Goal: Task Accomplishment & Management: Manage account settings

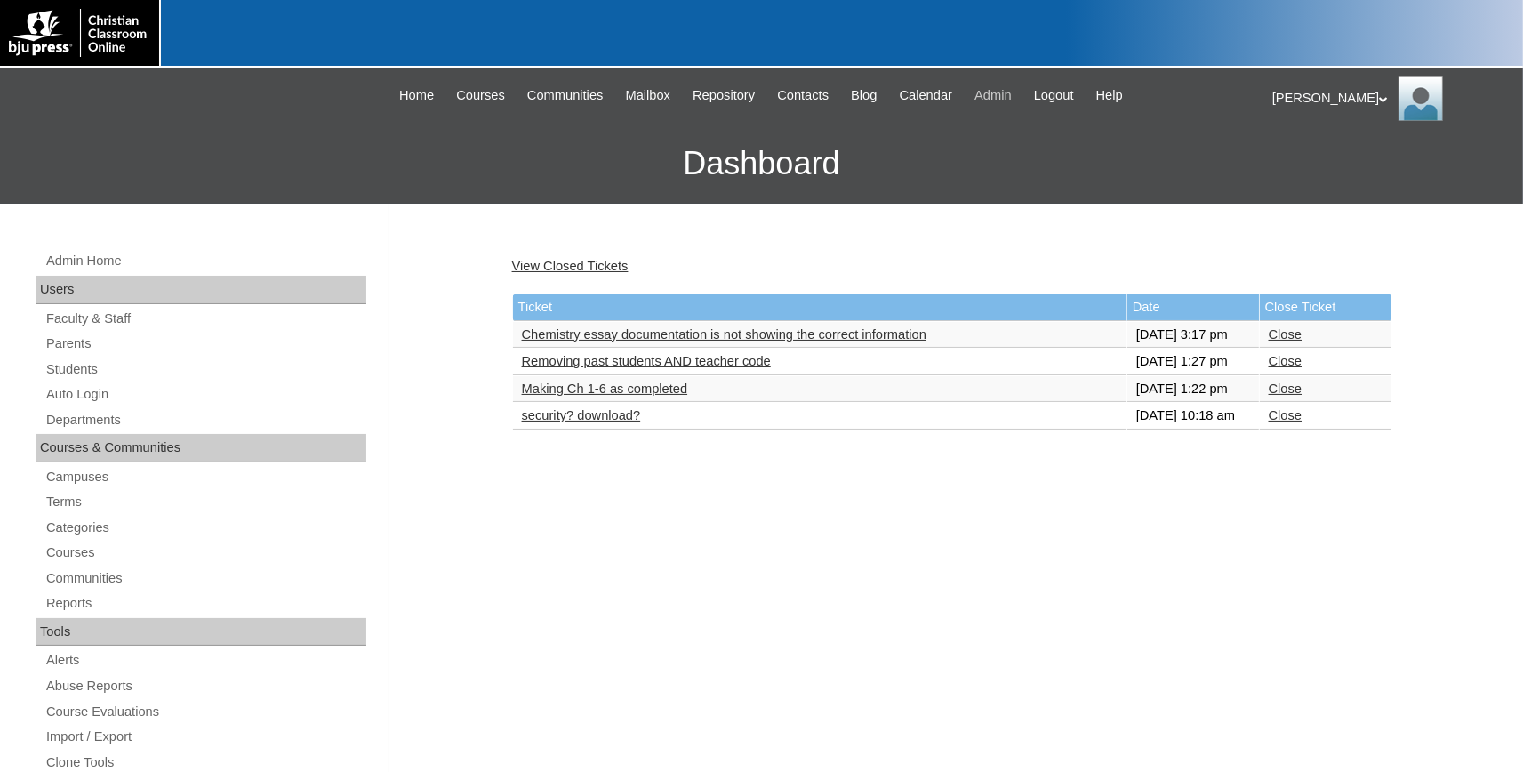
click at [1012, 95] on span "Admin" at bounding box center [993, 95] width 37 height 20
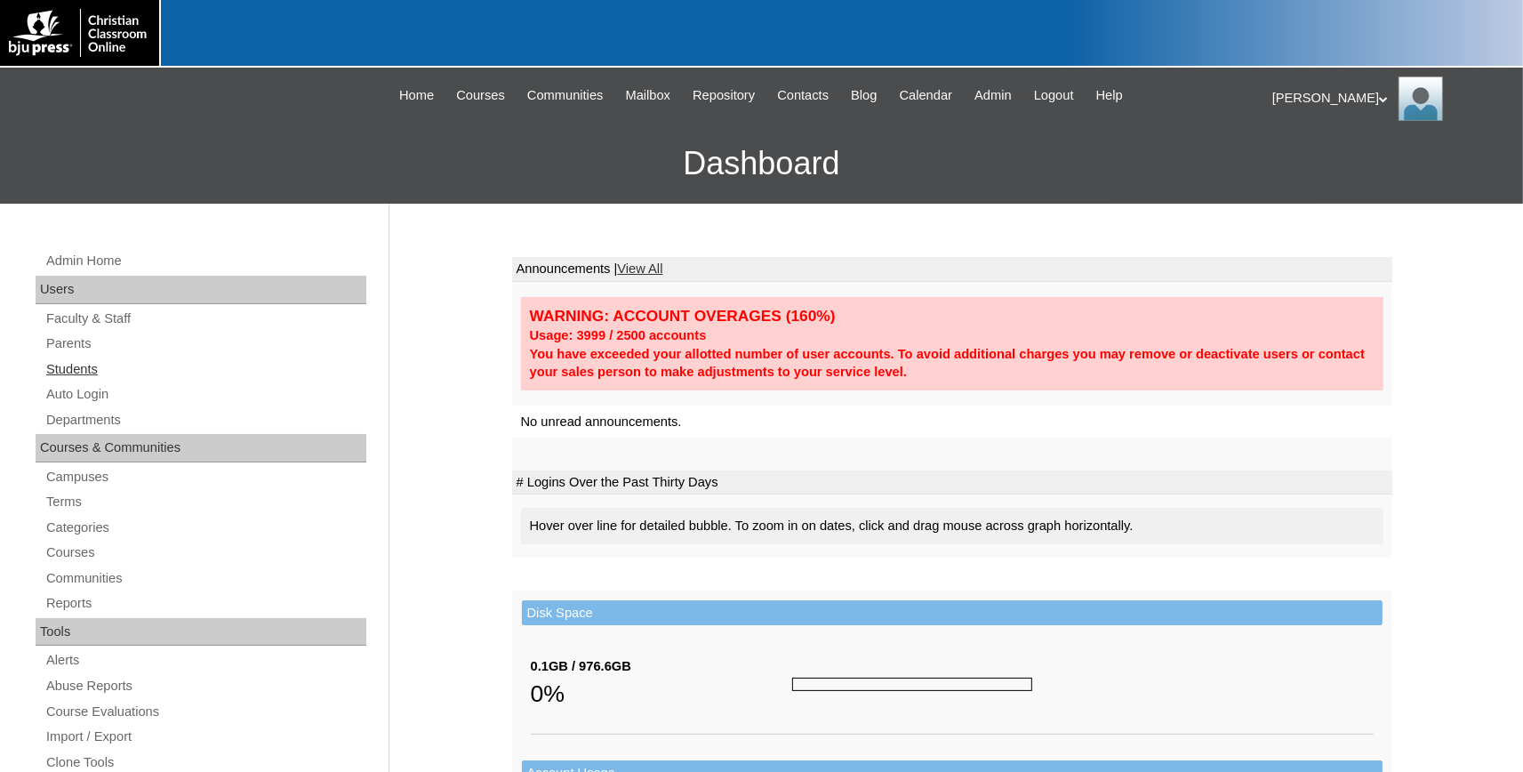
click at [84, 374] on link "Students" at bounding box center [205, 369] width 322 height 22
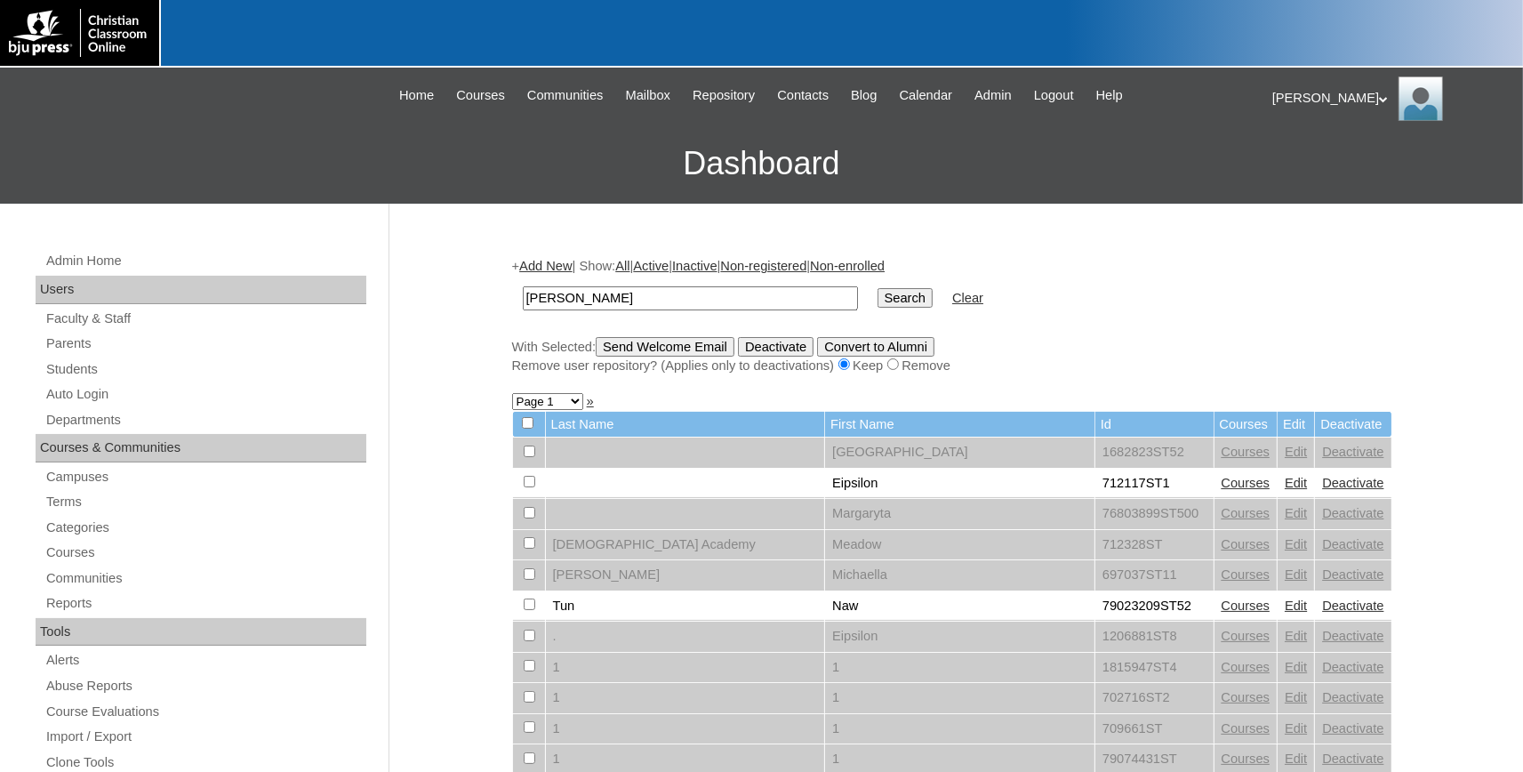
type input "Mina"
click at [878, 288] on input "Search" at bounding box center [905, 298] width 55 height 20
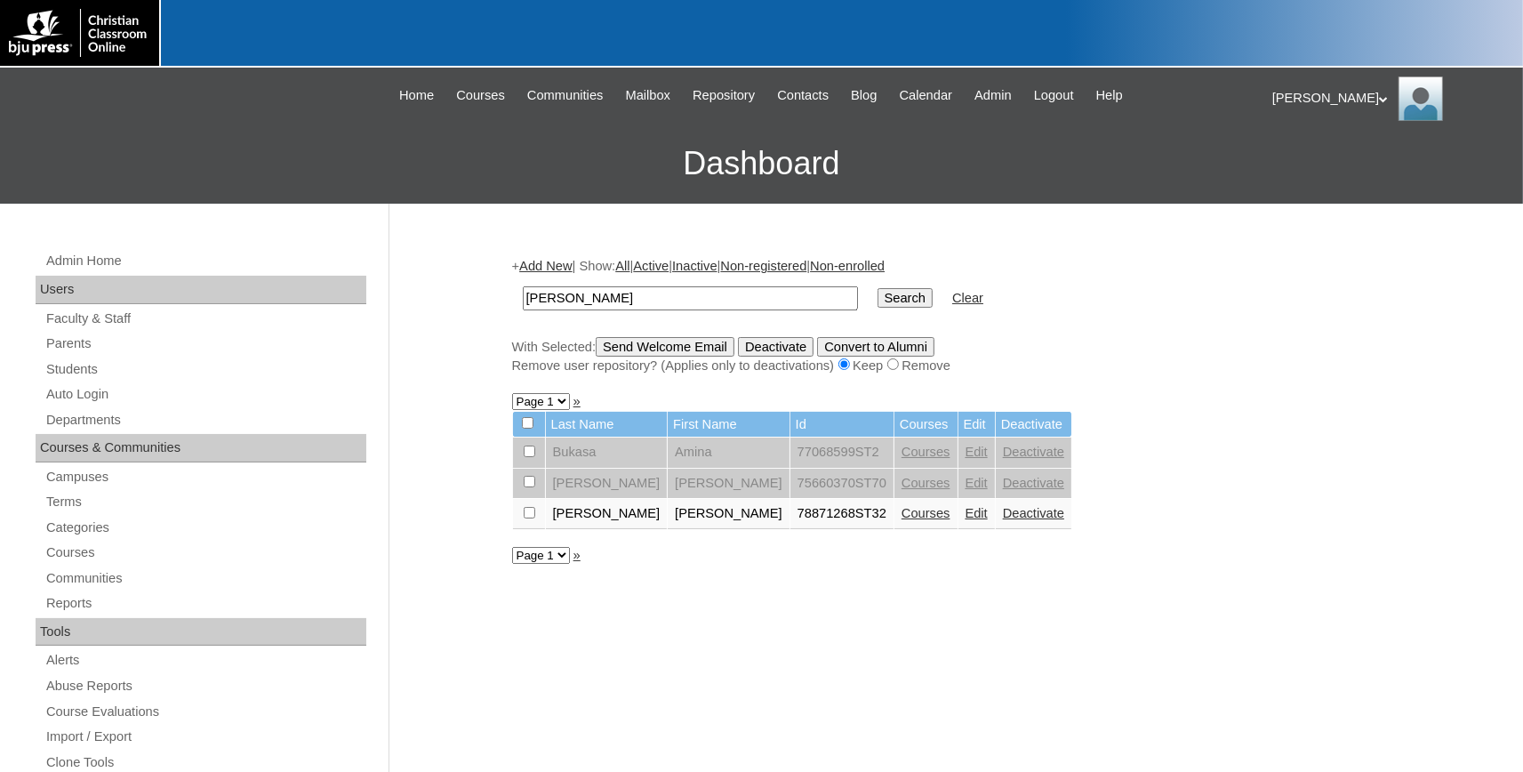
click at [902, 520] on link "Courses" at bounding box center [926, 513] width 49 height 14
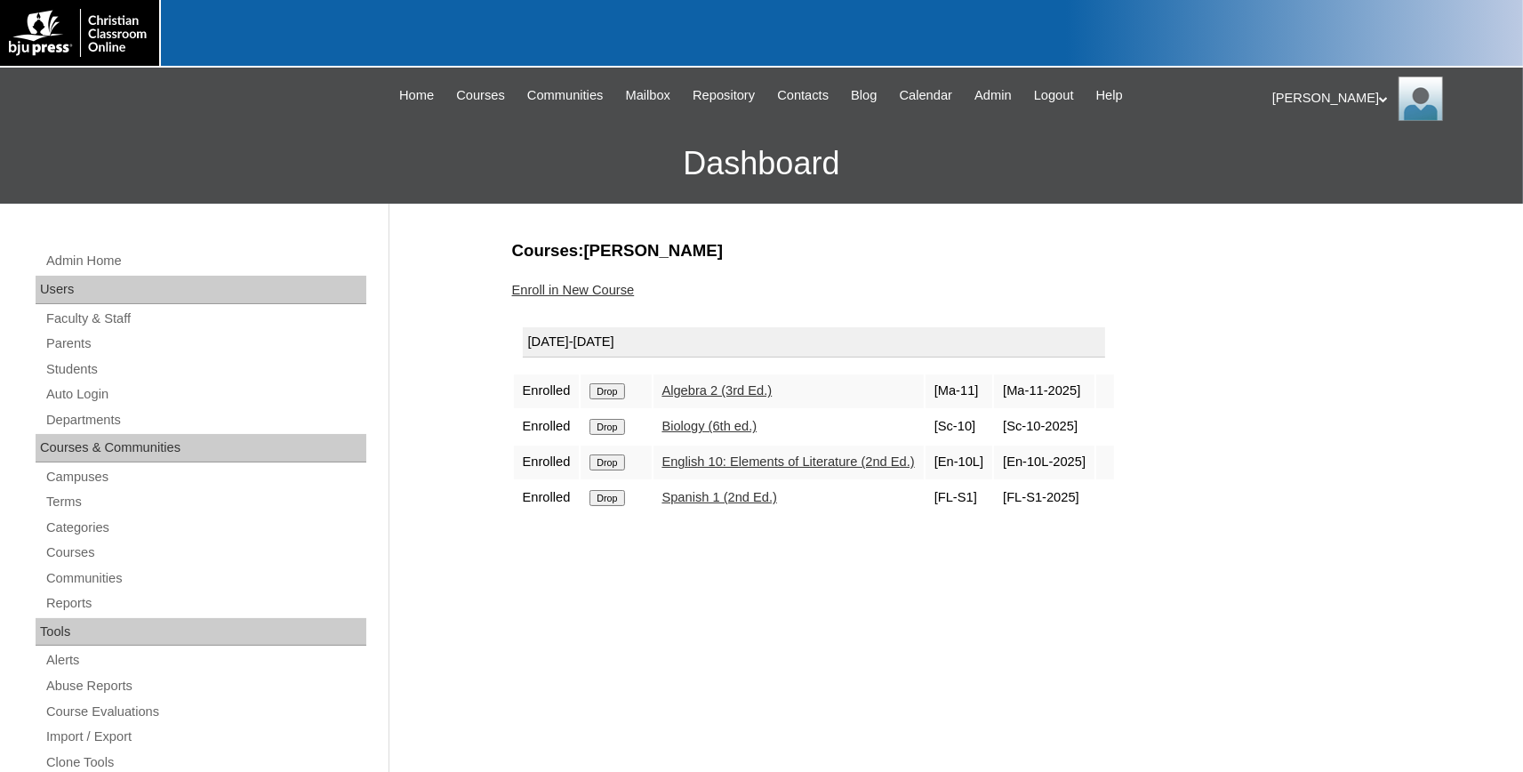
click at [607, 506] on input "Drop" at bounding box center [607, 498] width 35 height 16
